Goal: Answer question/provide support

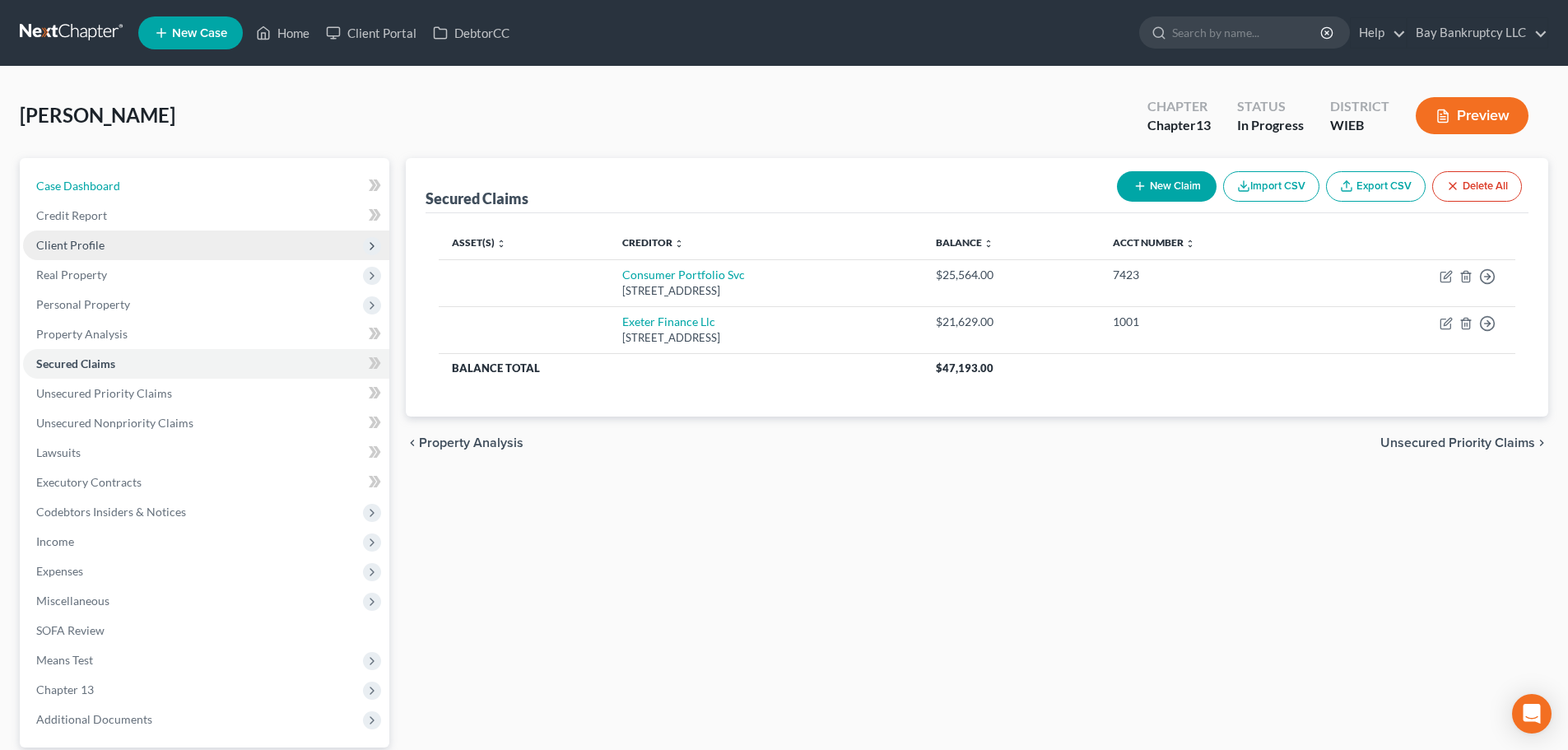
drag, startPoint x: 84, startPoint y: 178, endPoint x: 167, endPoint y: 248, distance: 108.6
click at [84, 178] on link "Case Dashboard" at bounding box center [207, 186] width 367 height 30
select select "0"
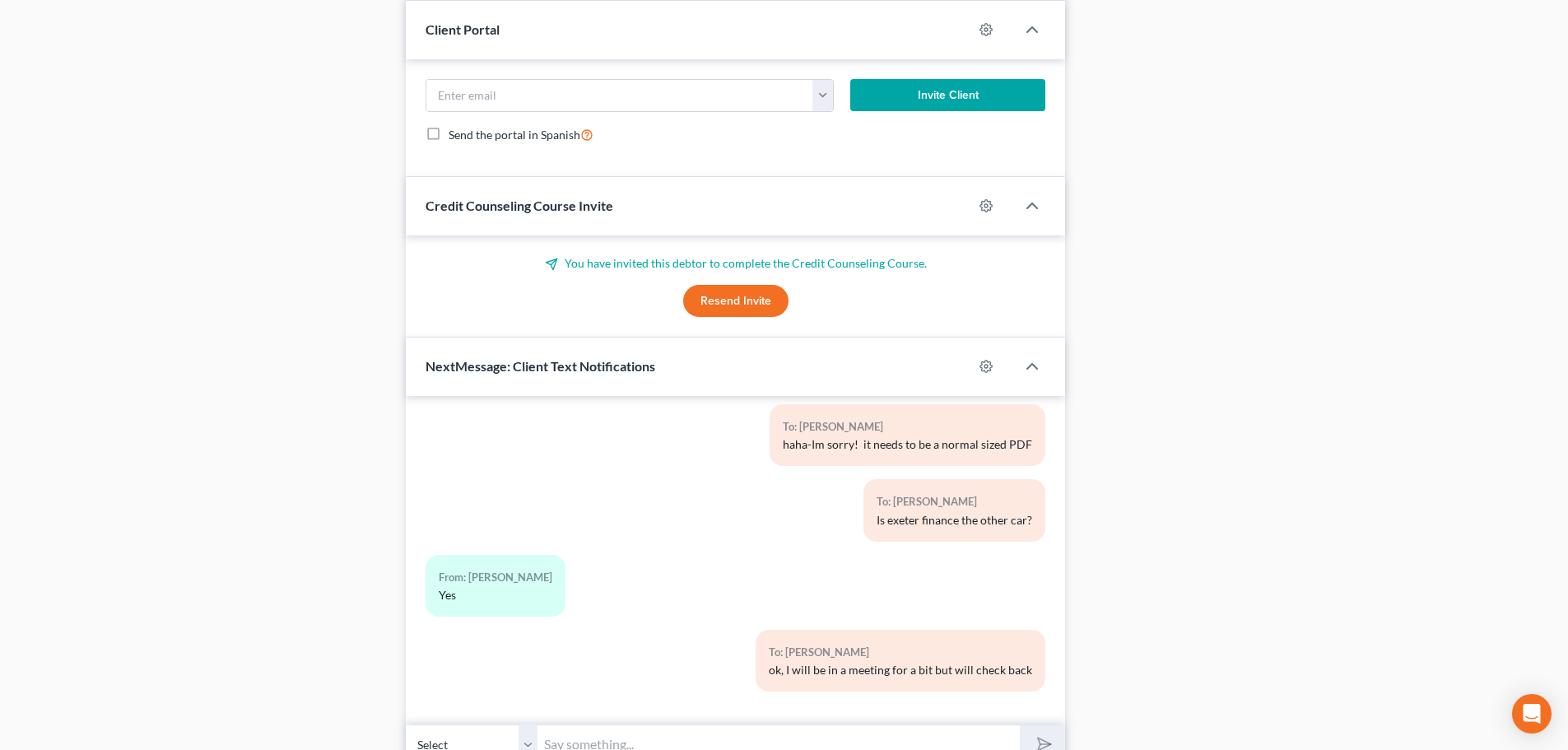
scroll to position [1355, 0]
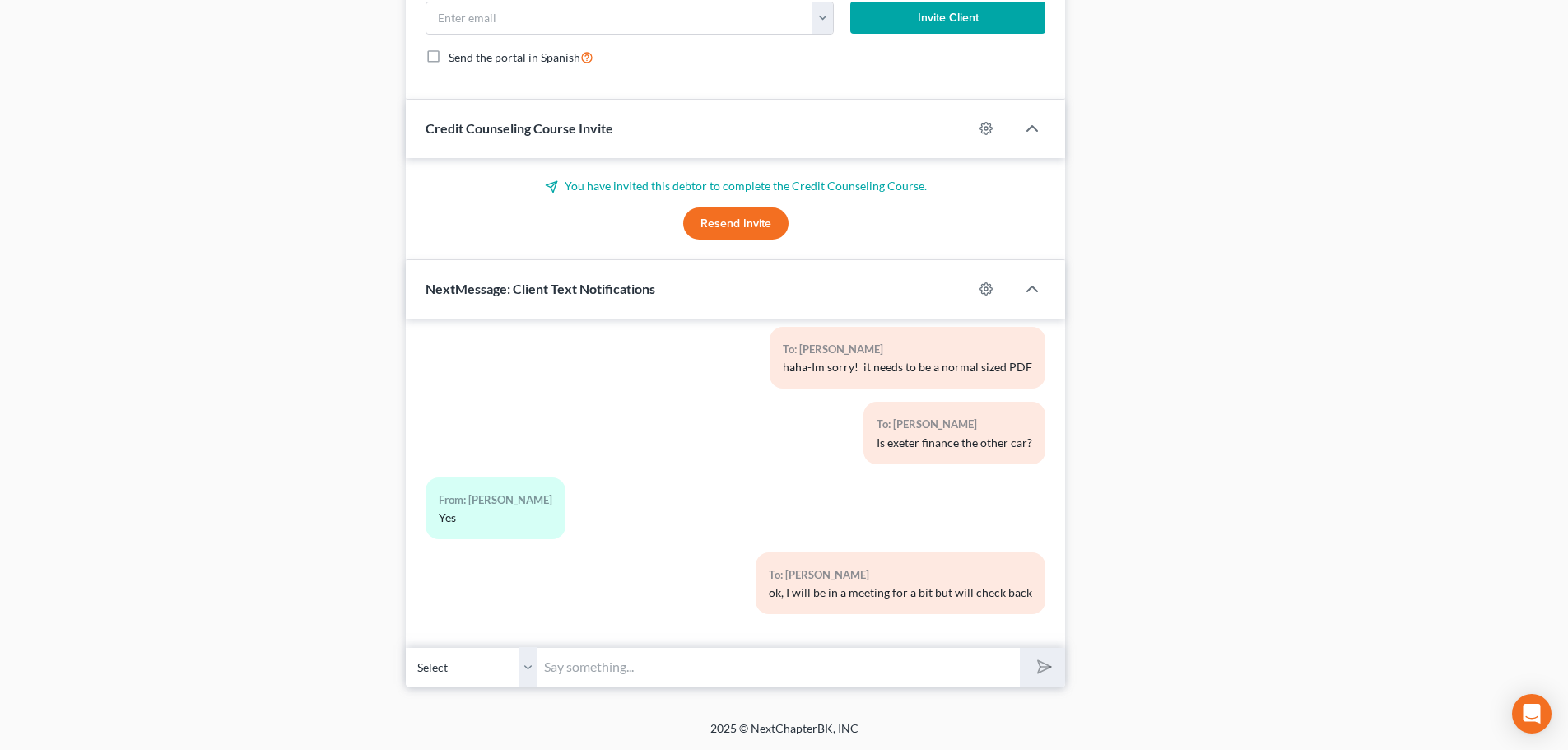
click at [635, 669] on input "text" at bounding box center [779, 668] width 483 height 41
type input "I got it!"
click at [1034, 666] on icon "submit" at bounding box center [1041, 668] width 23 height 23
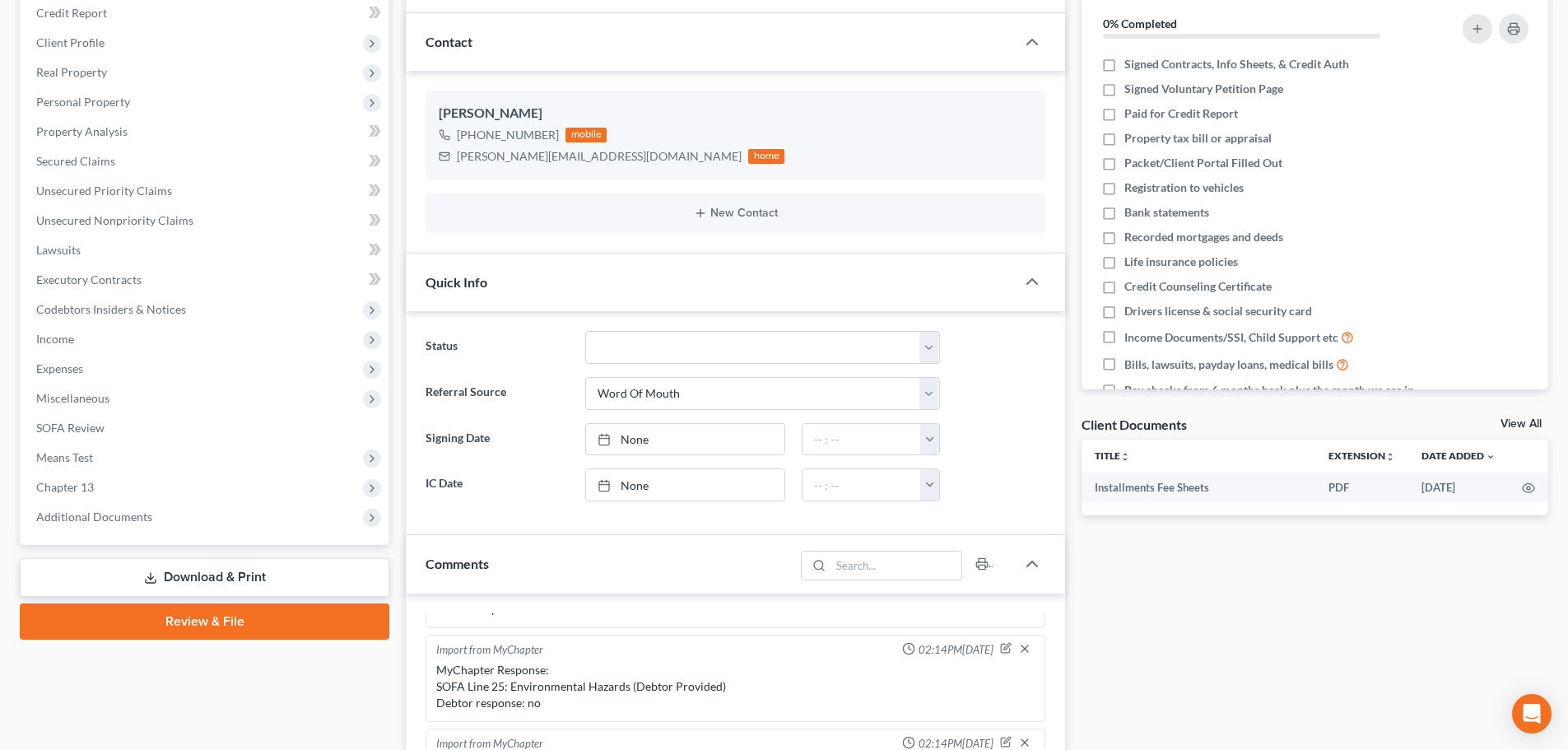
scroll to position [0, 0]
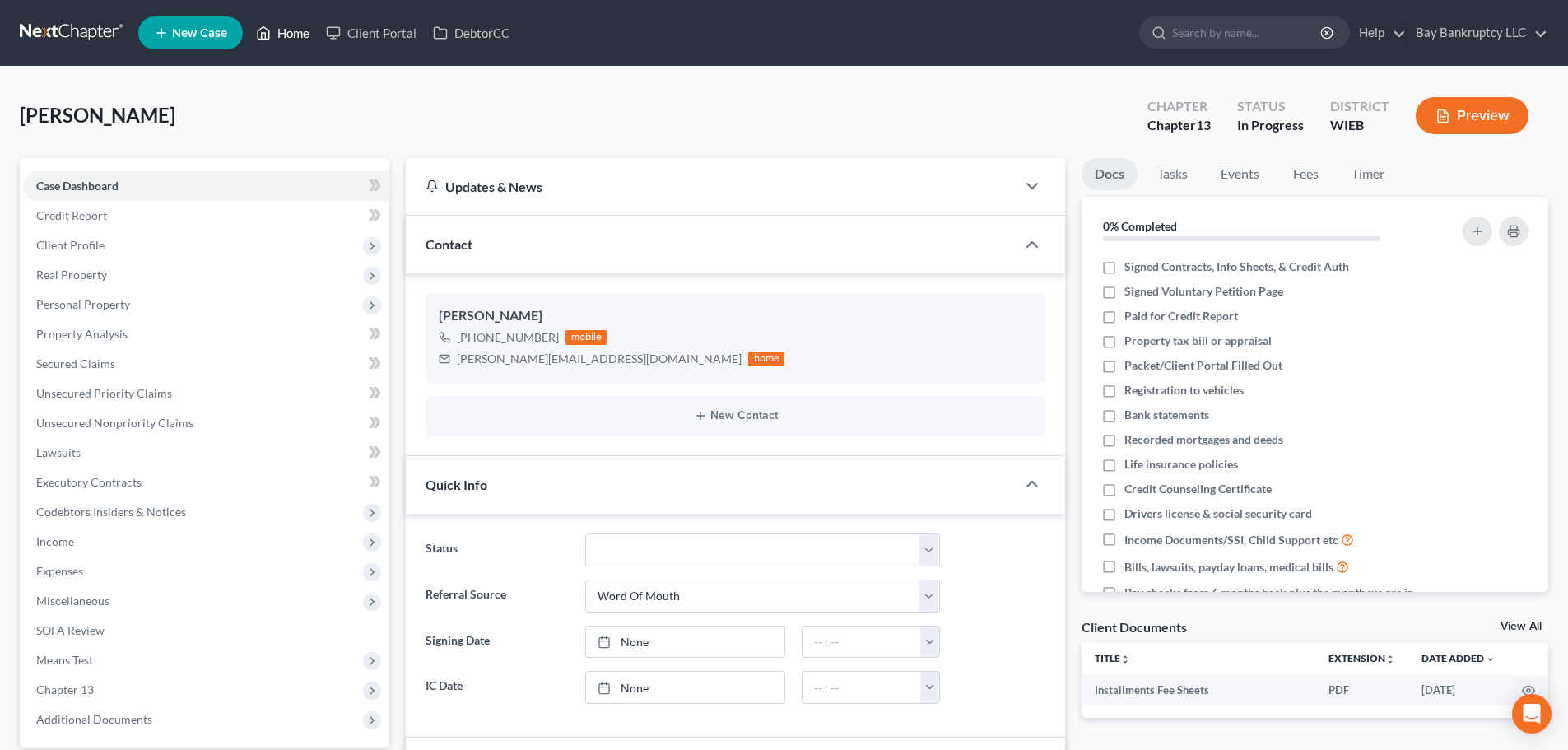
drag, startPoint x: 276, startPoint y: 40, endPoint x: 864, endPoint y: 140, distance: 596.4
click at [276, 40] on link "Home" at bounding box center [283, 33] width 70 height 30
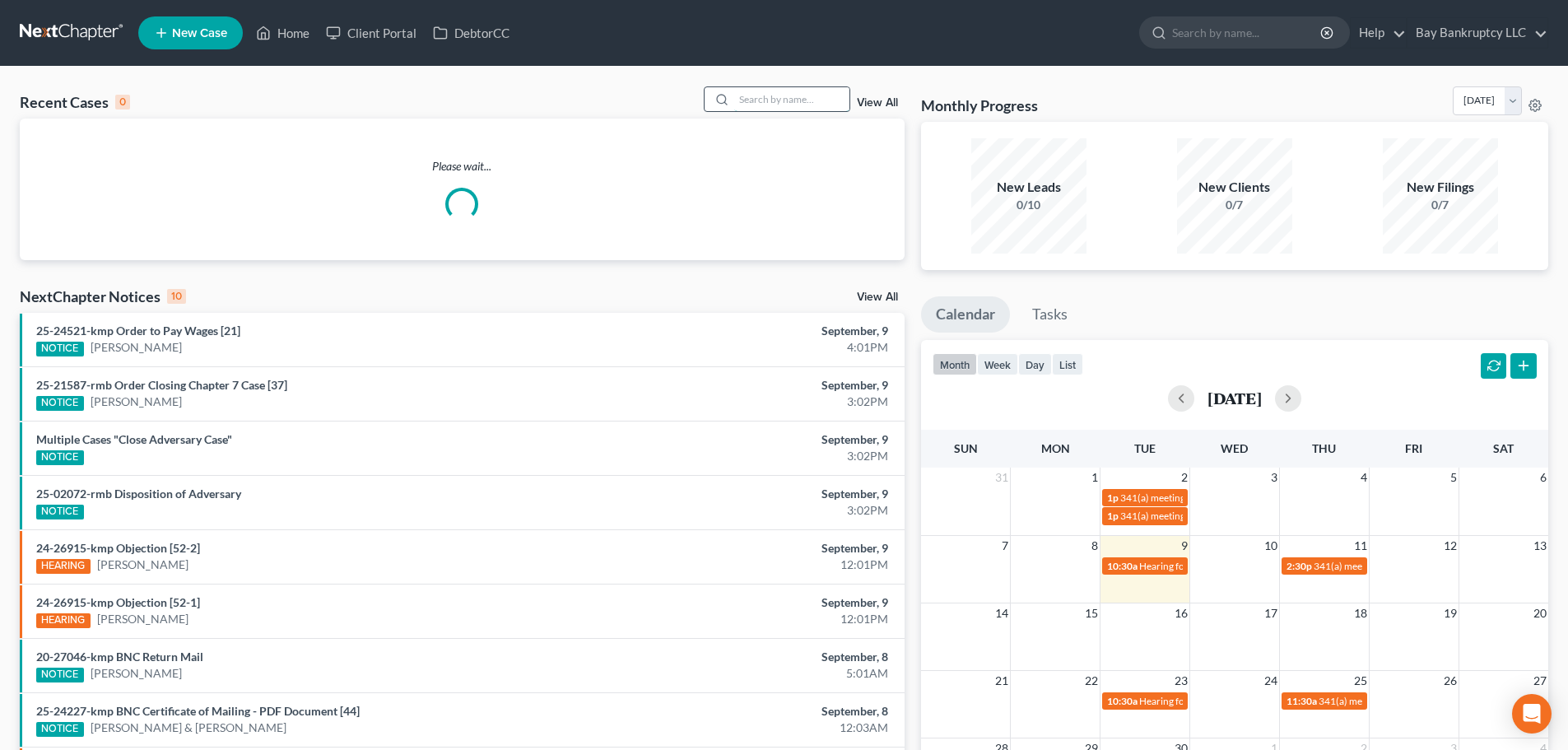
click at [787, 95] on input "search" at bounding box center [791, 99] width 115 height 24
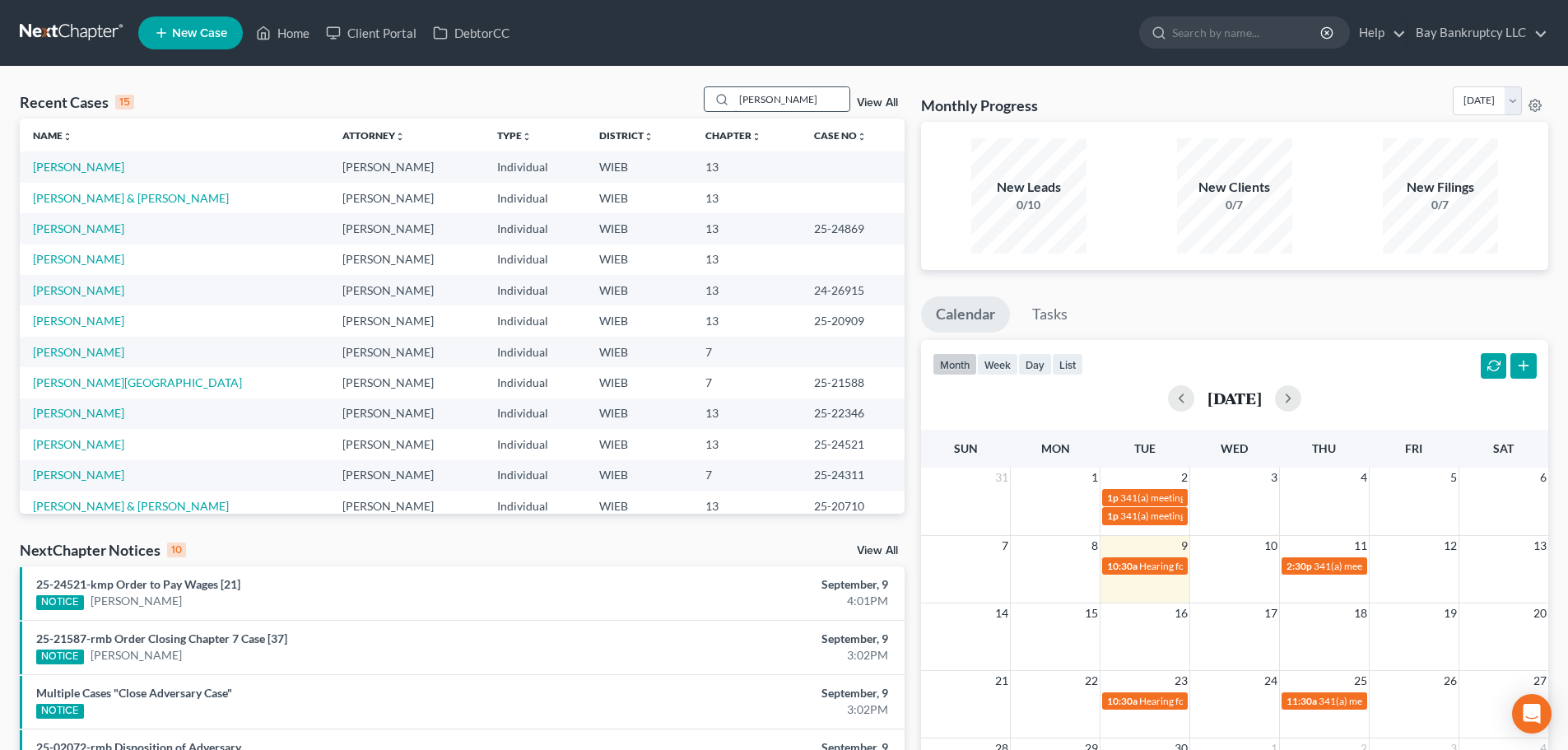
type input "[PERSON_NAME]"
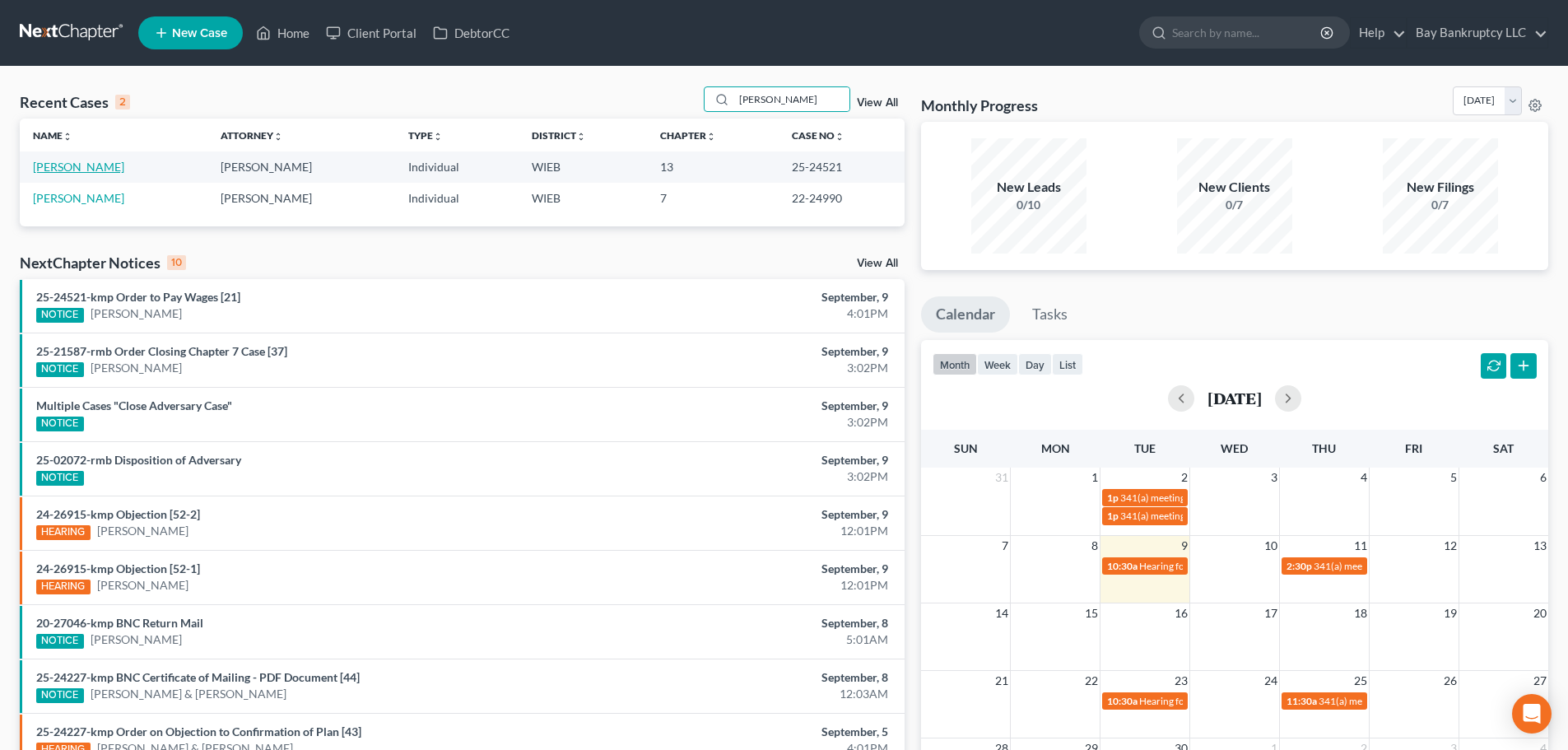
click at [78, 167] on link "[PERSON_NAME]" at bounding box center [79, 167] width 91 height 14
select select "1"
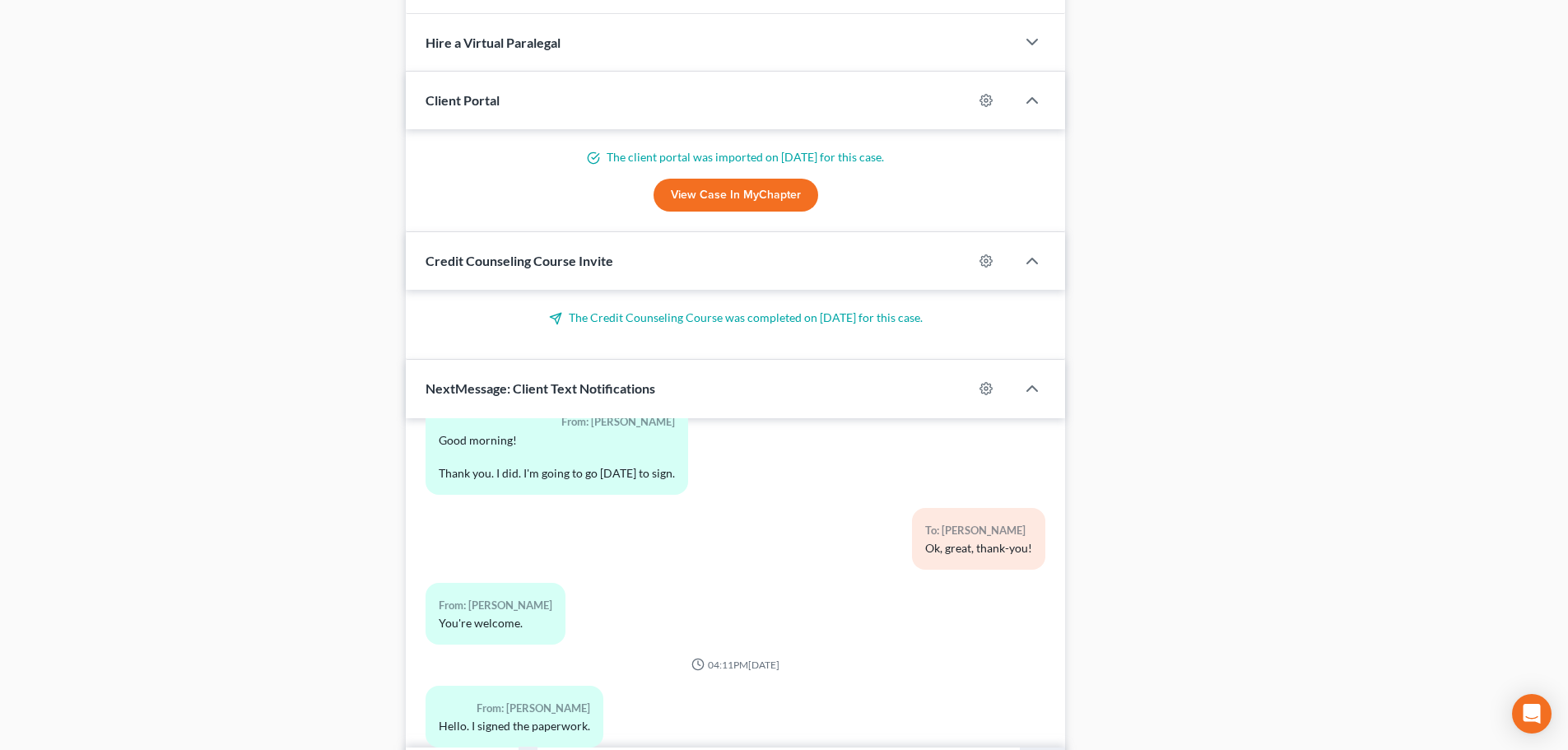
scroll to position [1387, 0]
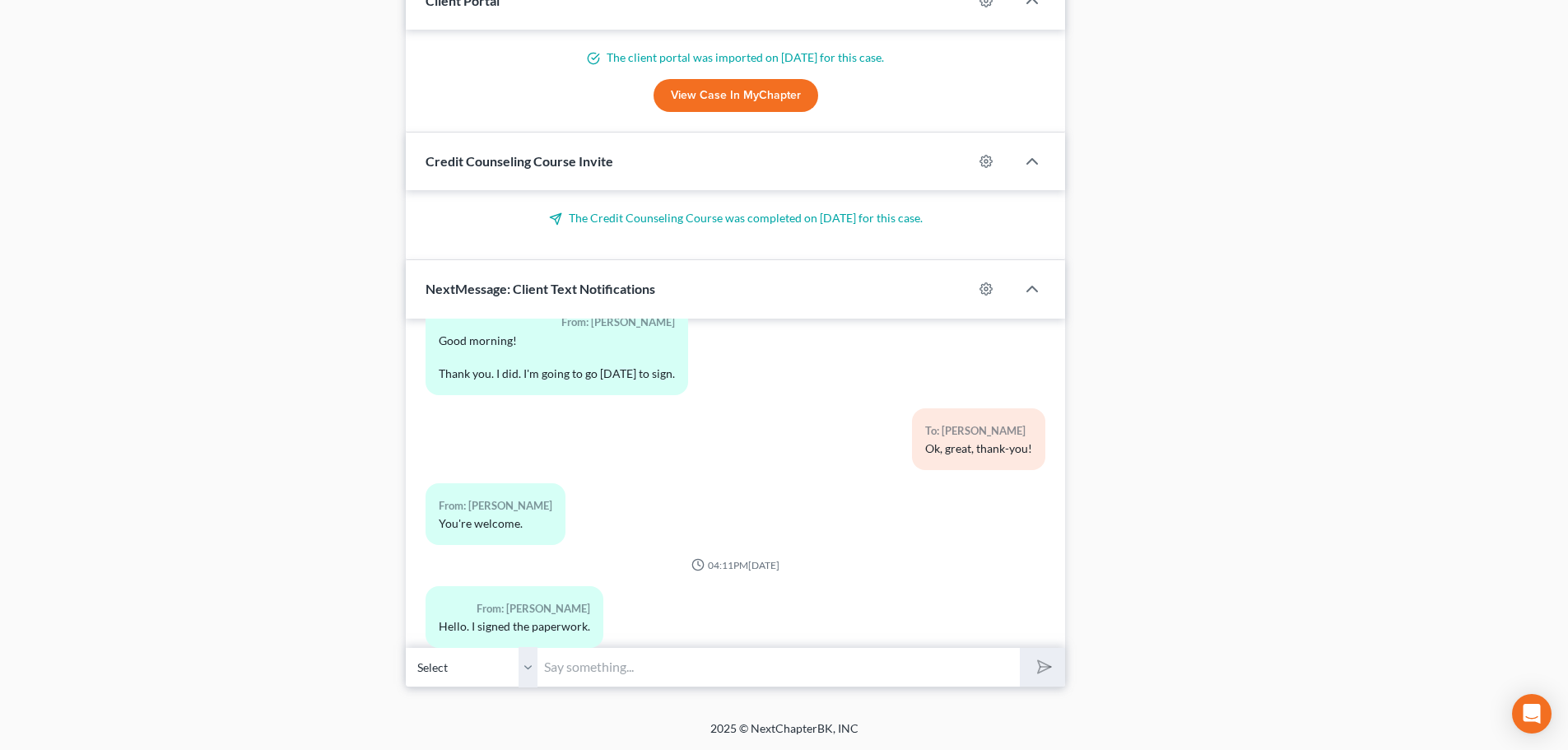
drag, startPoint x: 596, startPoint y: 668, endPoint x: 871, endPoint y: 694, distance: 276.2
click at [596, 668] on input "text" at bounding box center [779, 668] width 483 height 41
type input "Thank-you!"
drag, startPoint x: 1034, startPoint y: 668, endPoint x: 1024, endPoint y: 750, distance: 82.6
click at [1034, 668] on icon "submit" at bounding box center [1041, 668] width 23 height 23
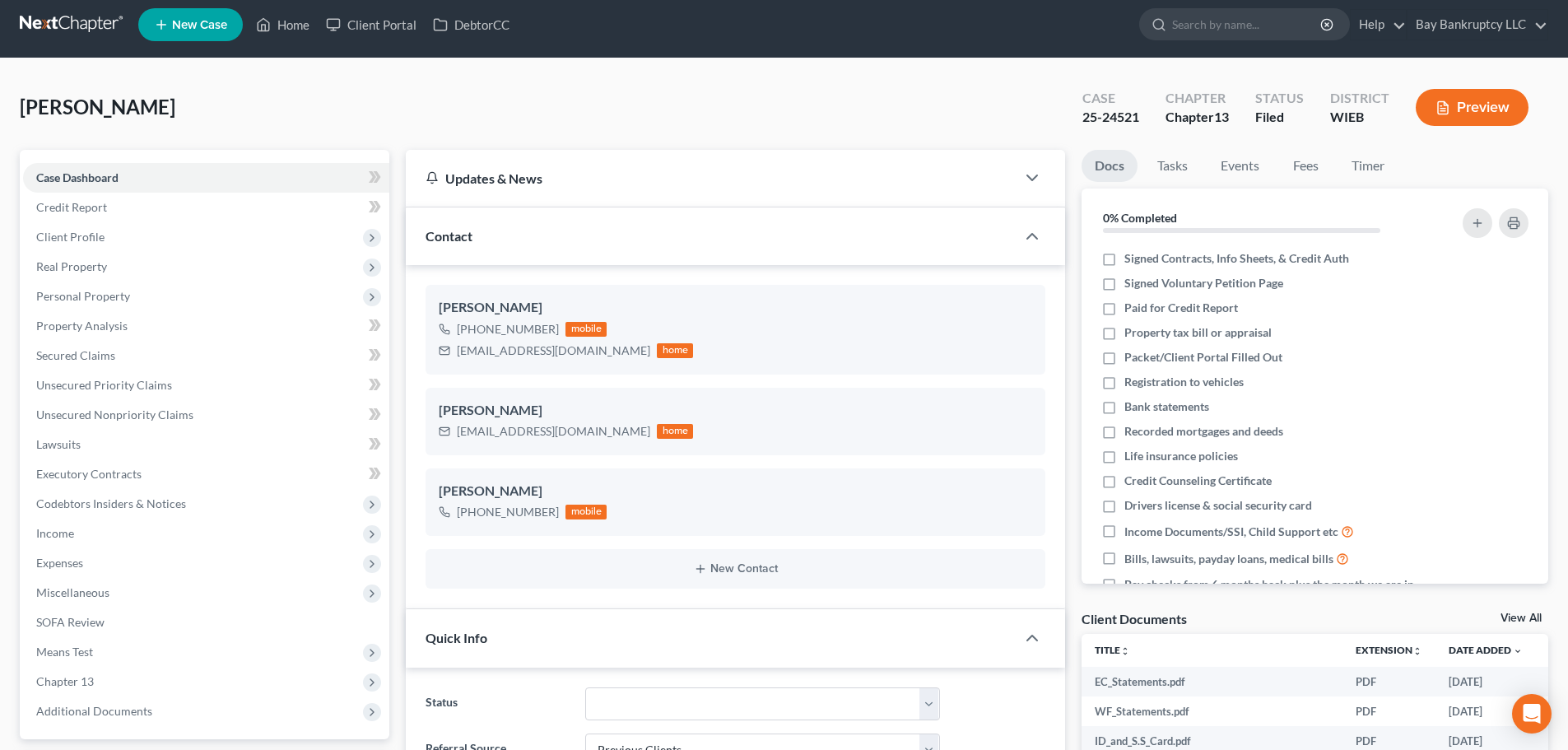
scroll to position [0, 0]
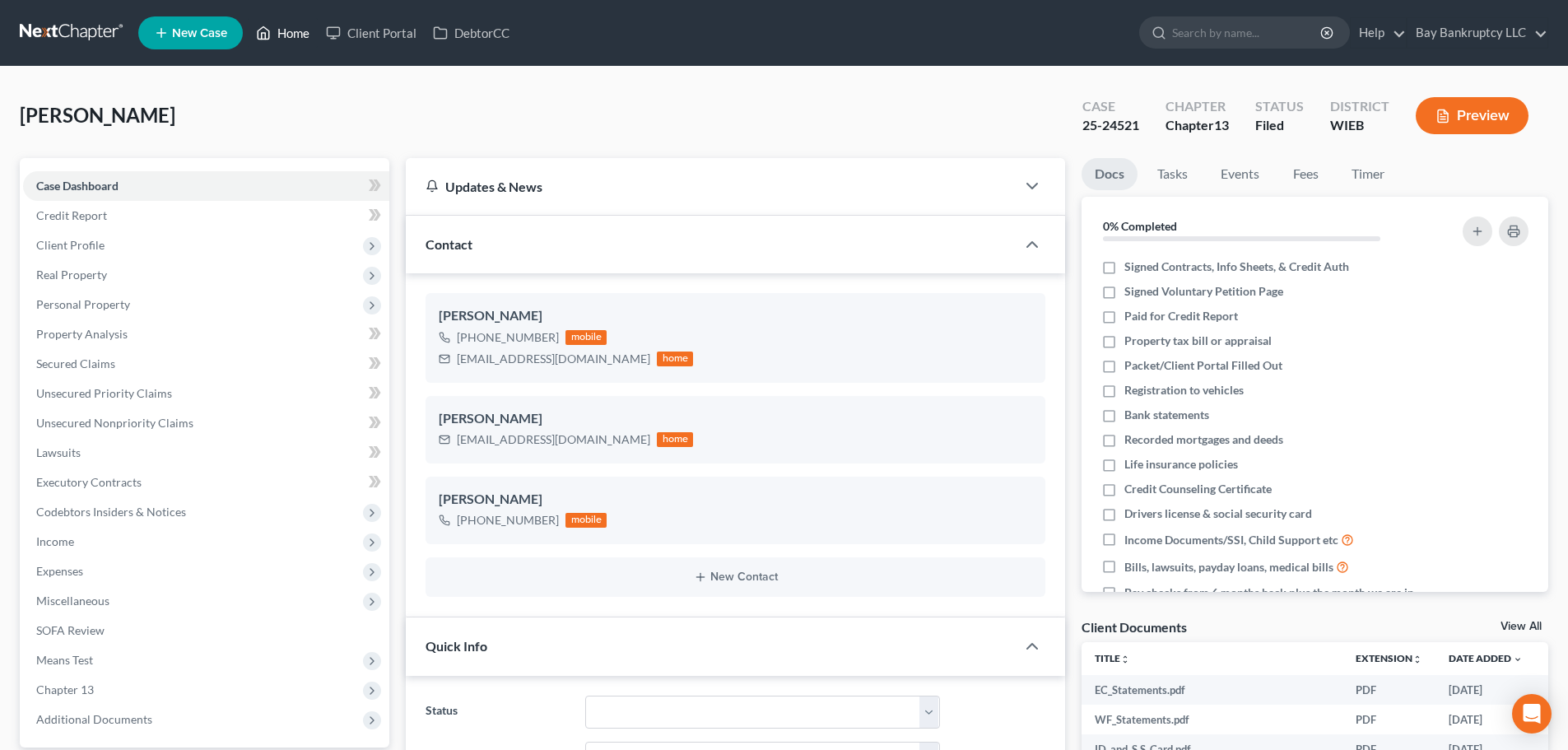
click at [308, 28] on link "Home" at bounding box center [283, 33] width 70 height 30
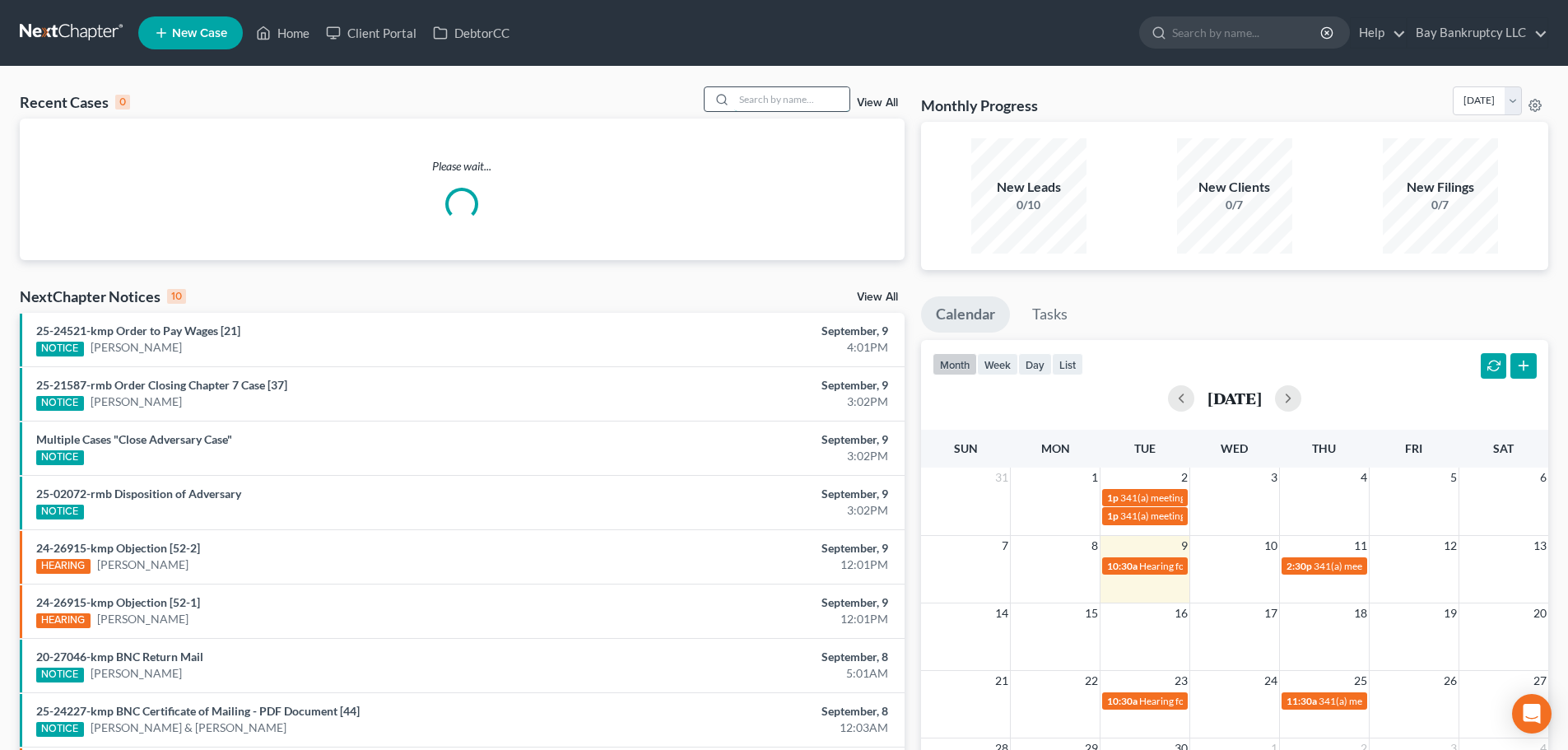
click at [815, 98] on input "search" at bounding box center [791, 99] width 115 height 24
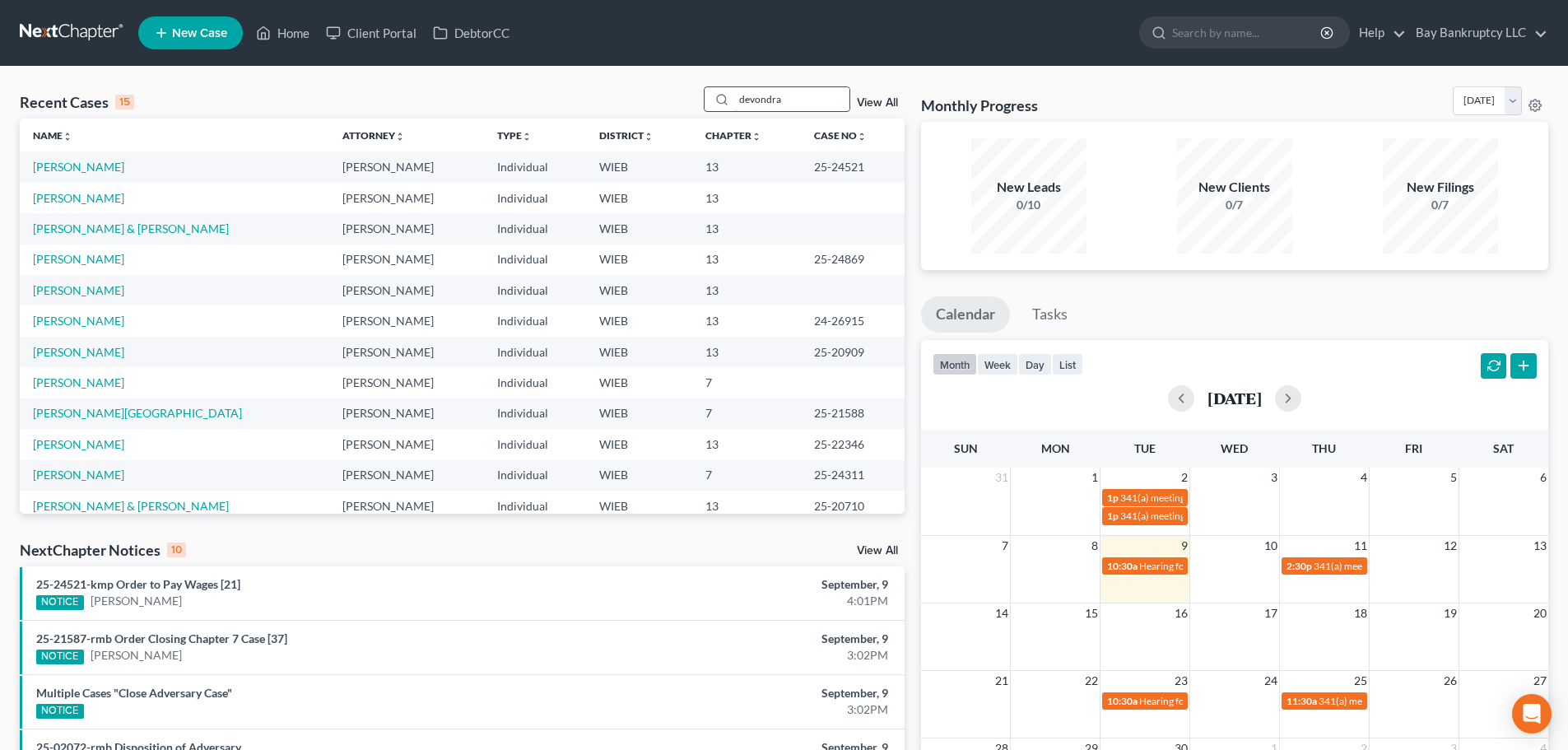
type input "devondra"
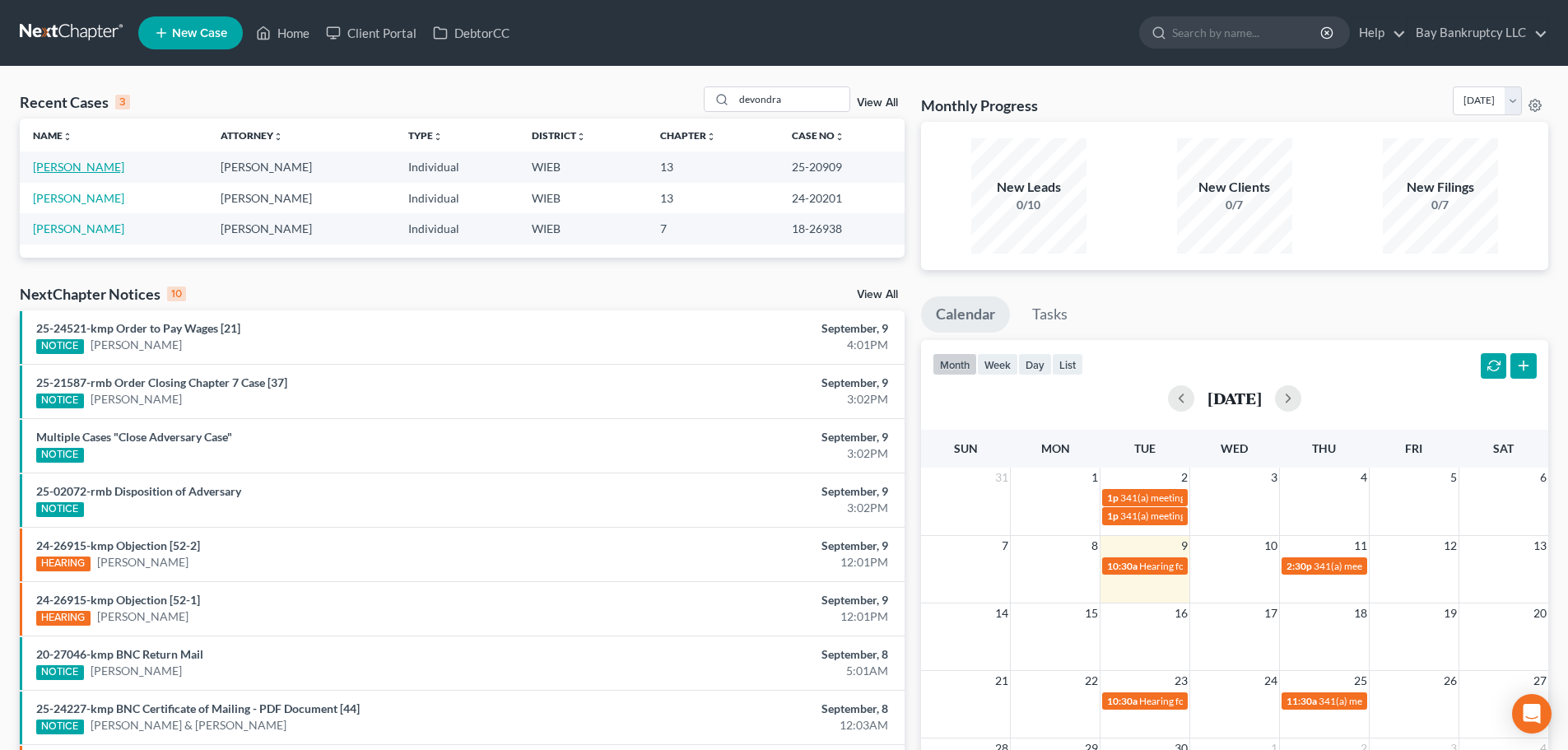
click at [99, 161] on link "[PERSON_NAME]" at bounding box center [79, 167] width 91 height 14
select select "2"
select select "1"
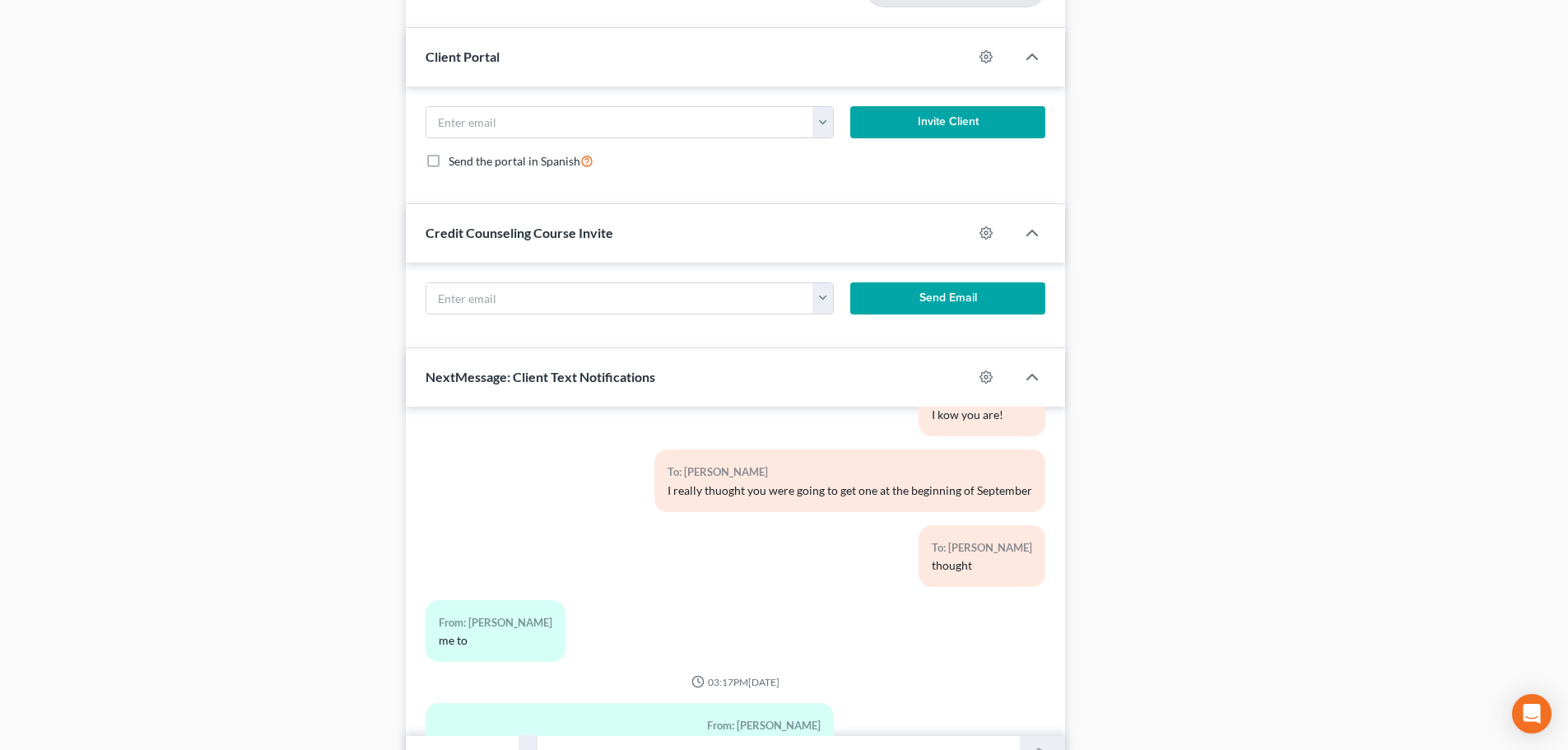
scroll to position [2256, 0]
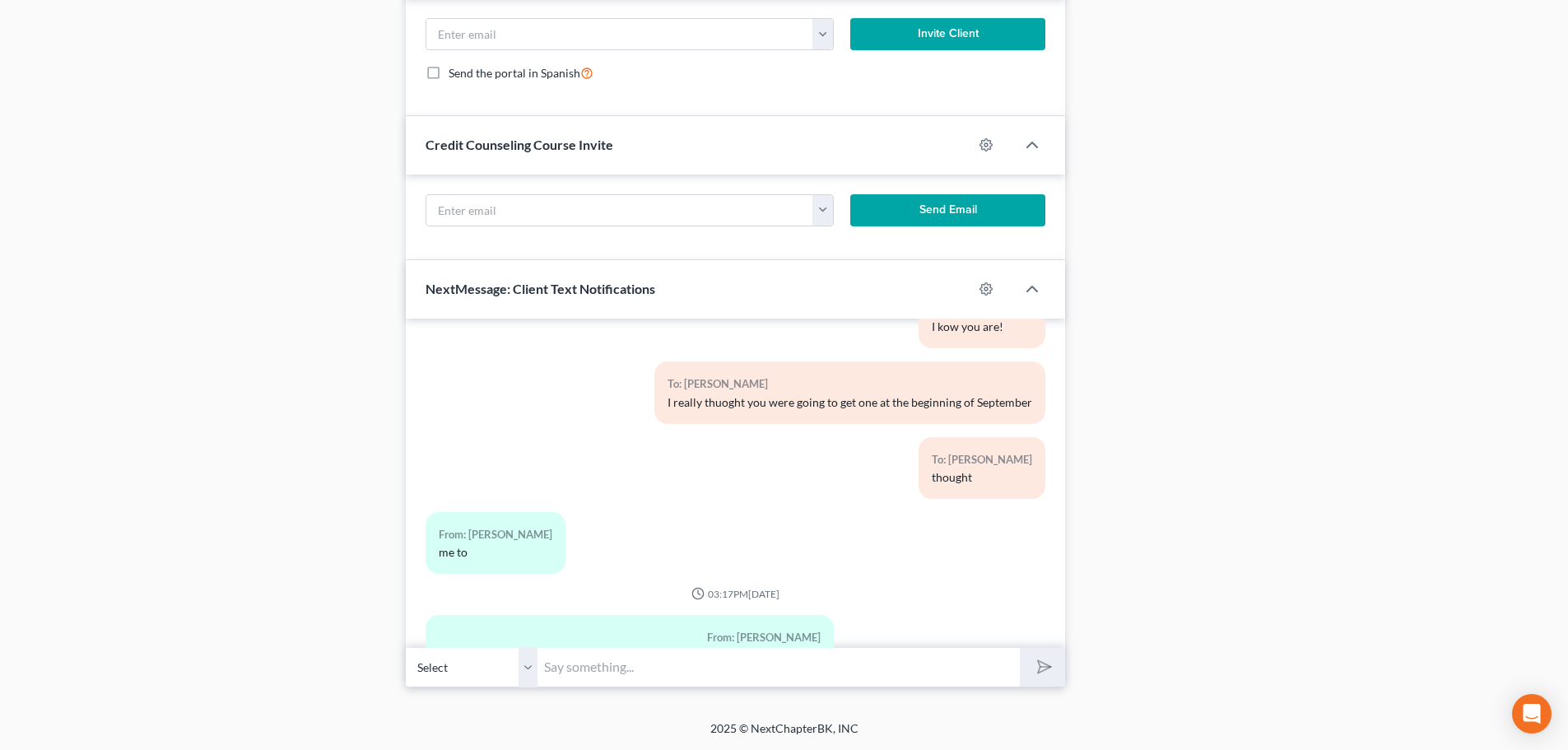
click at [578, 668] on input "text" at bounding box center [779, 668] width 483 height 41
type input "oh did you almost get a car?"
click at [1033, 679] on button "submit" at bounding box center [1042, 668] width 46 height 39
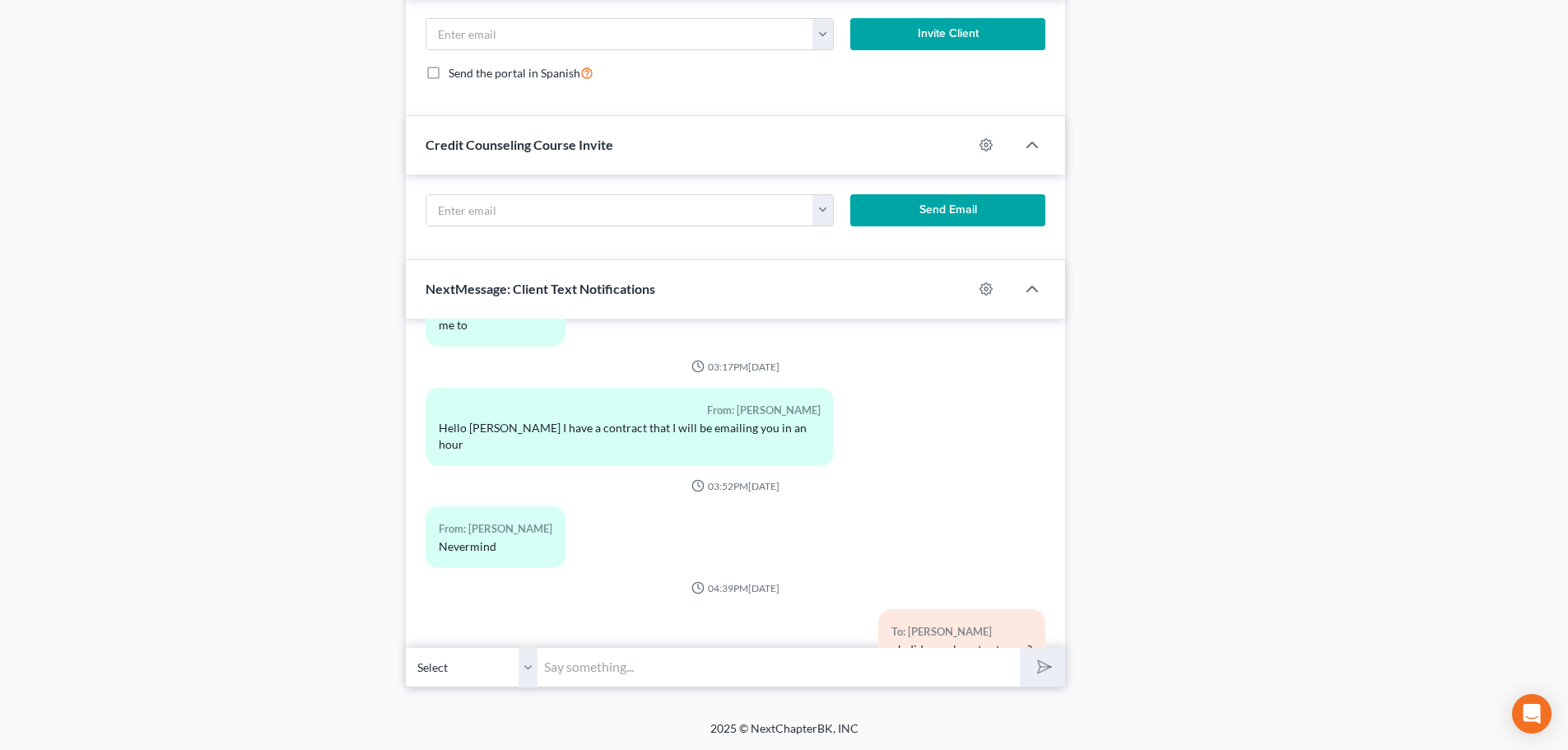
scroll to position [95186, 0]
